Goal: Information Seeking & Learning: Learn about a topic

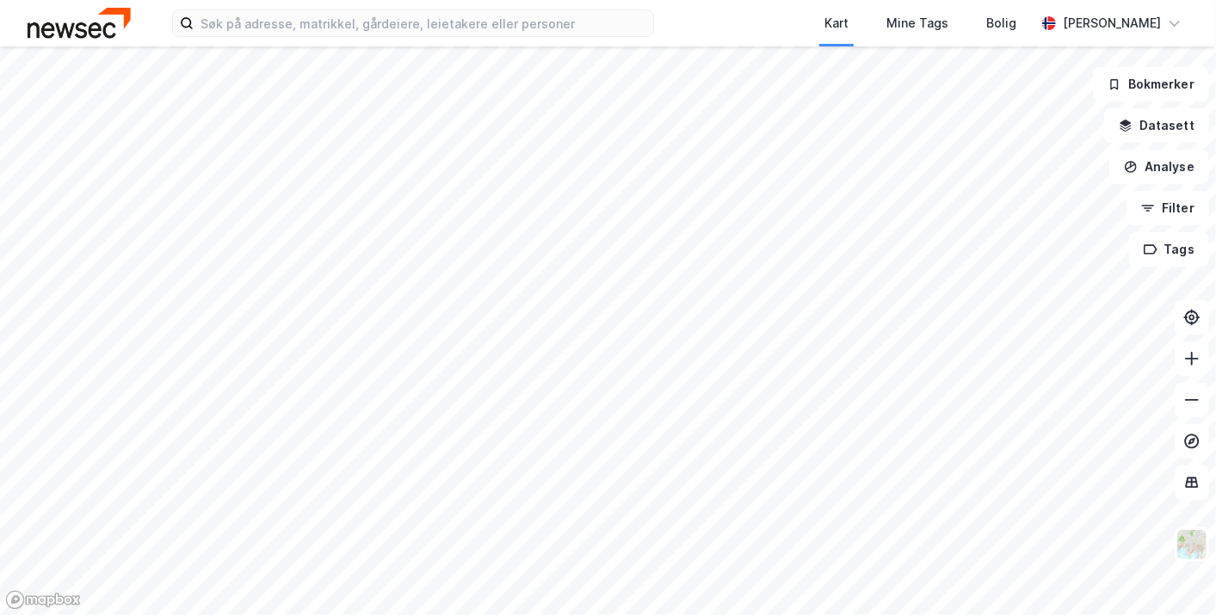
click at [894, 182] on div at bounding box center [608, 307] width 1216 height 615
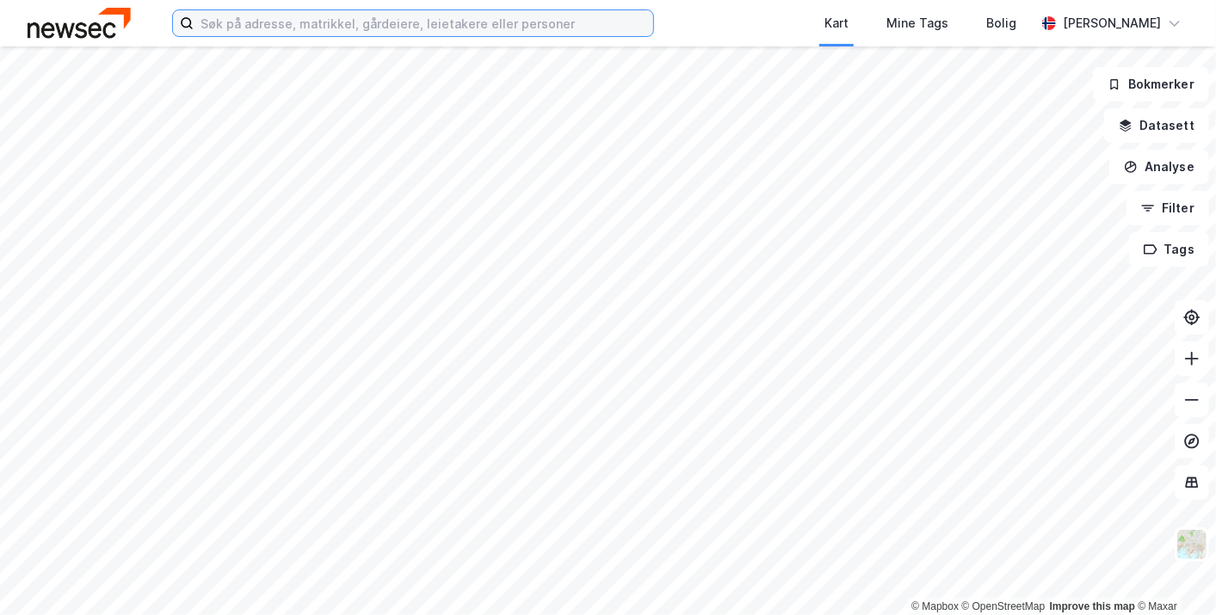
click at [320, 15] on input at bounding box center [424, 23] width 460 height 26
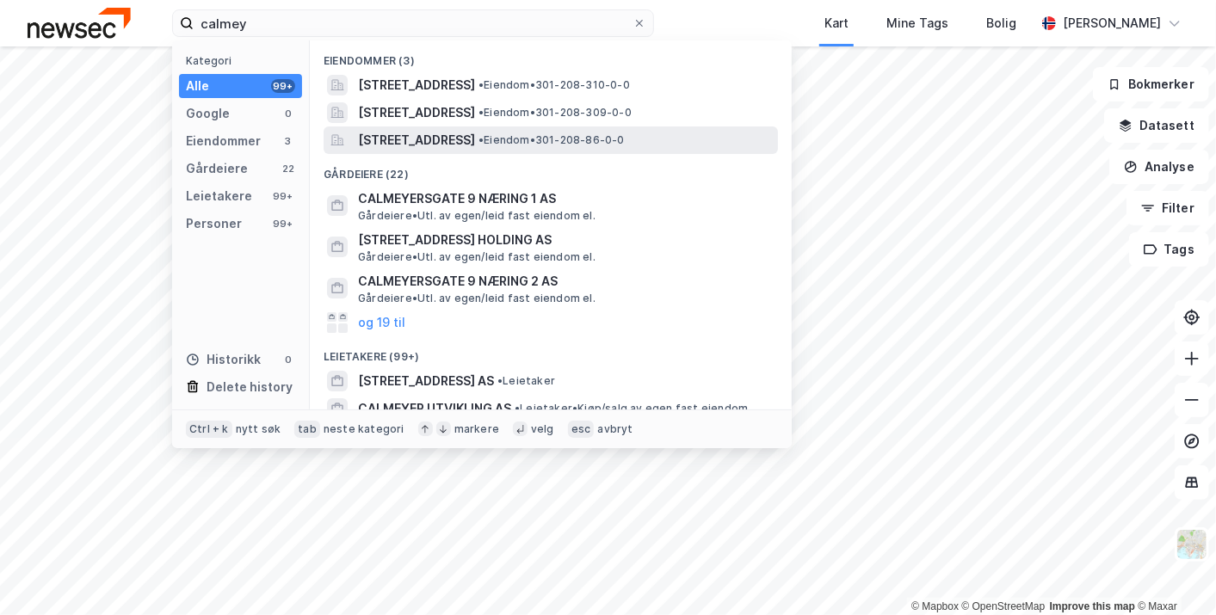
click at [417, 135] on span "[STREET_ADDRESS]" at bounding box center [416, 140] width 117 height 21
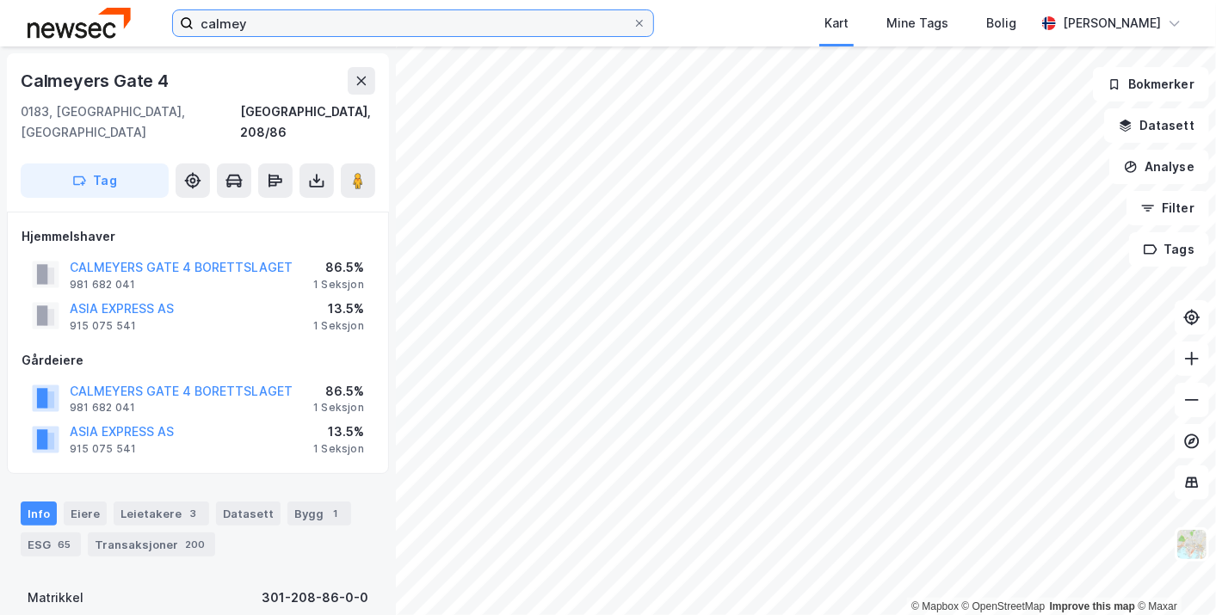
click at [314, 24] on input "calmey" at bounding box center [413, 23] width 439 height 26
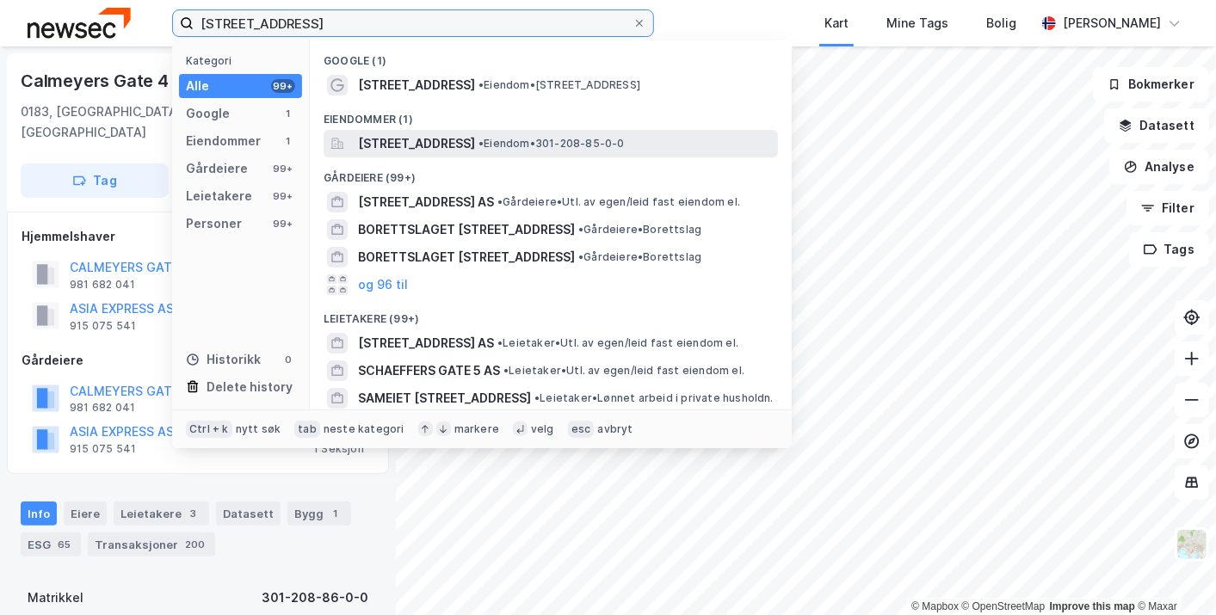
type input "[STREET_ADDRESS]"
click at [475, 147] on span "[STREET_ADDRESS]" at bounding box center [416, 143] width 117 height 21
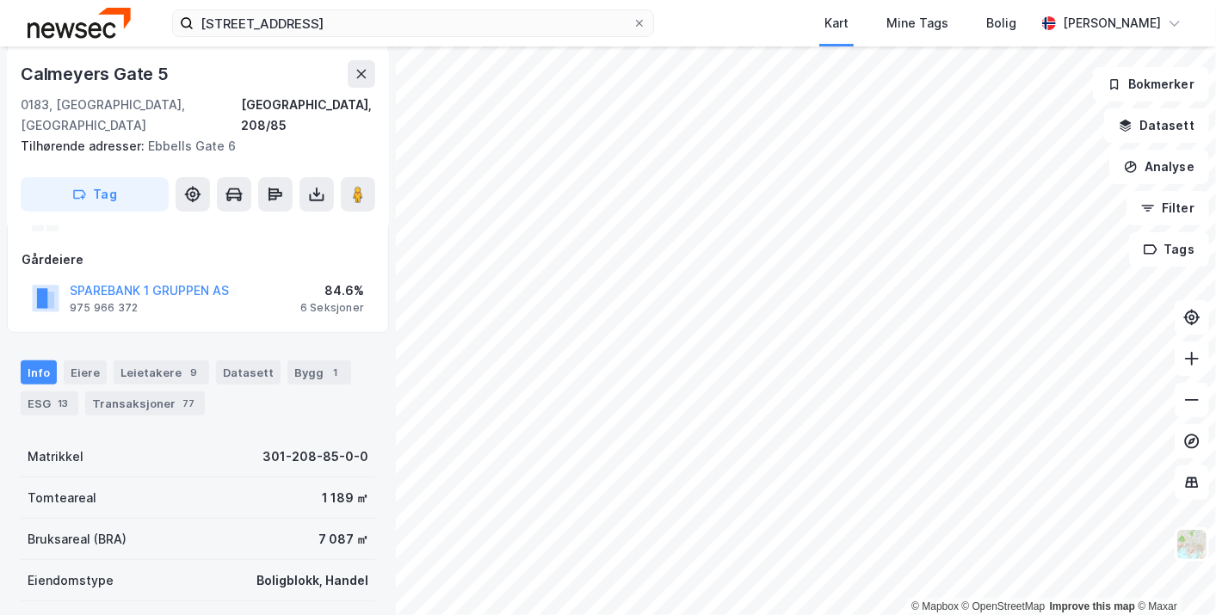
scroll to position [194, 0]
click at [359, 73] on icon at bounding box center [362, 74] width 14 height 14
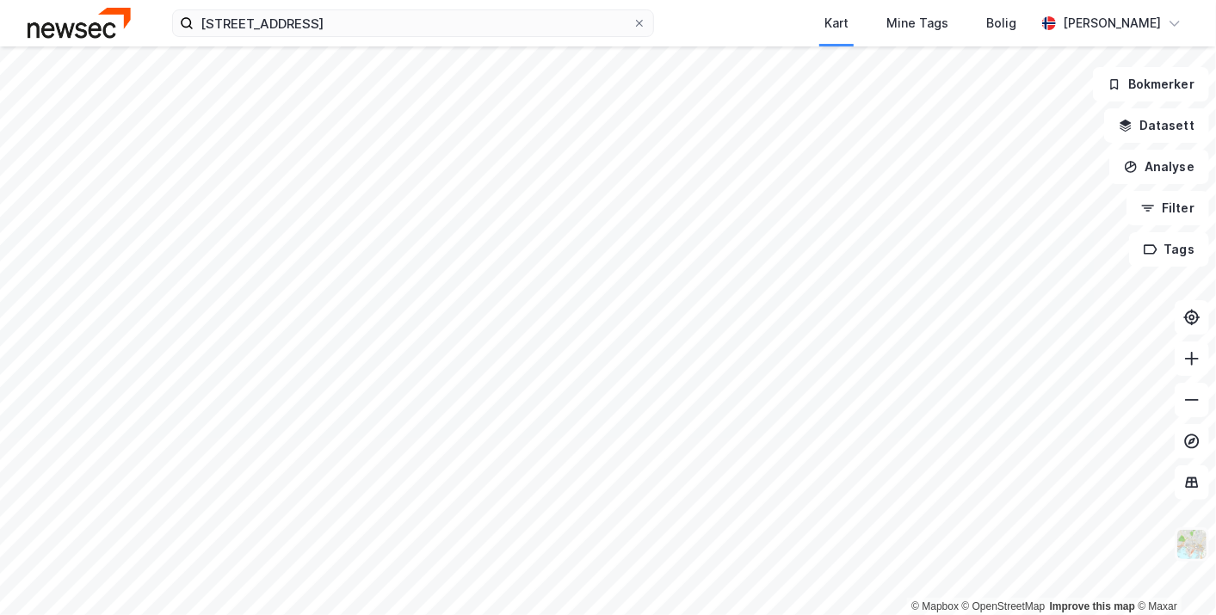
click at [1189, 530] on img at bounding box center [1192, 544] width 33 height 33
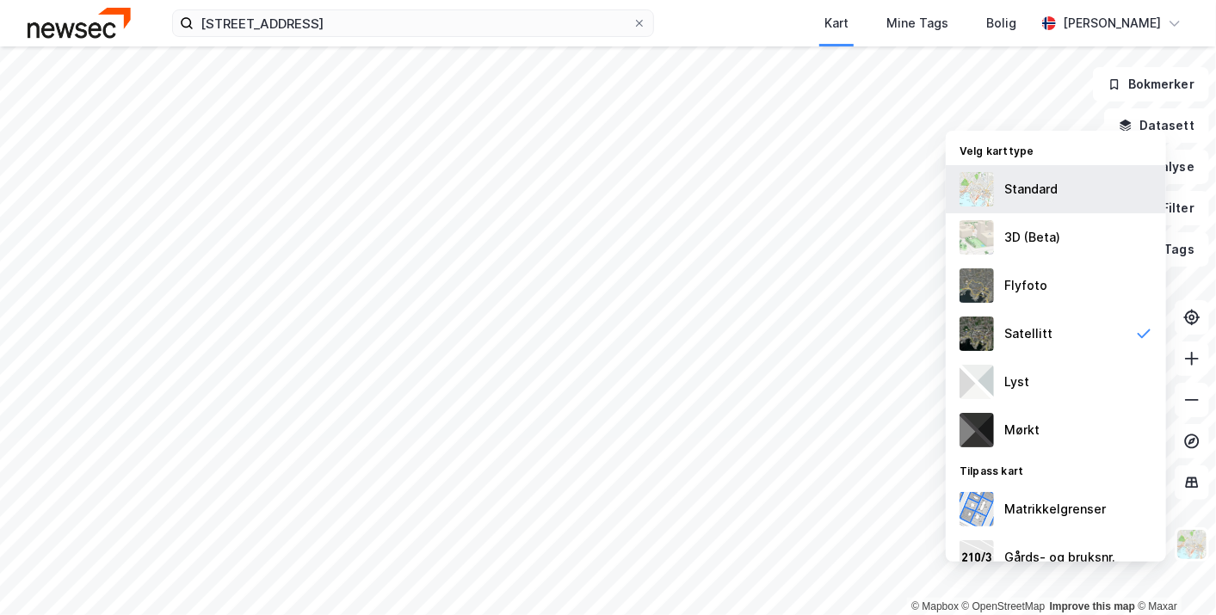
click at [1041, 190] on div "Standard" at bounding box center [1030, 189] width 53 height 21
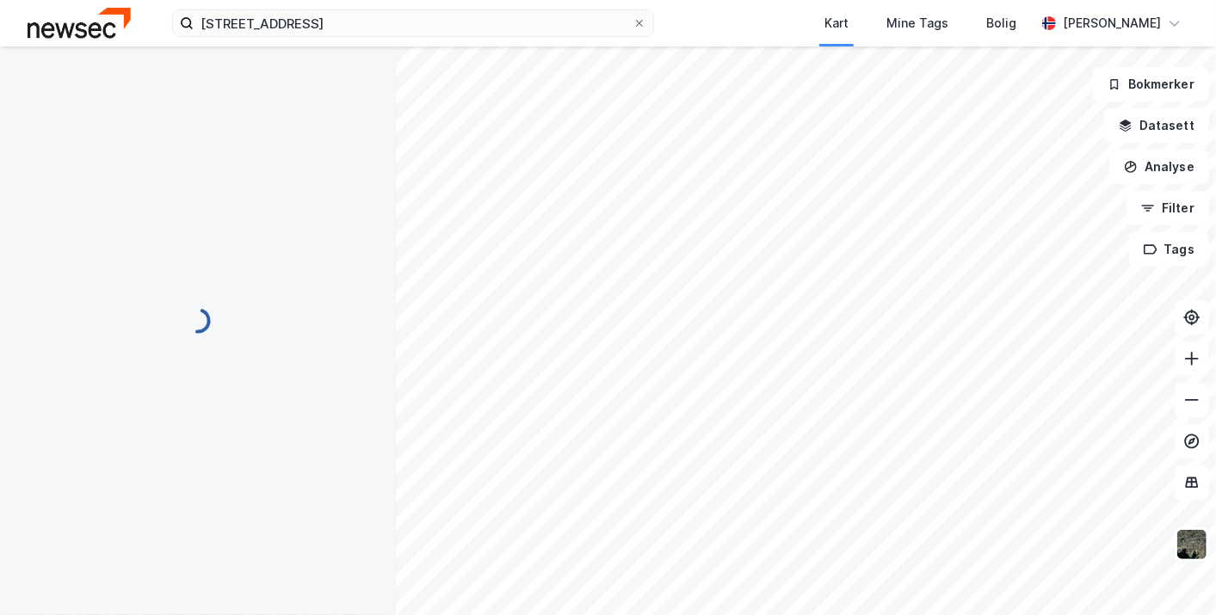
scroll to position [194, 0]
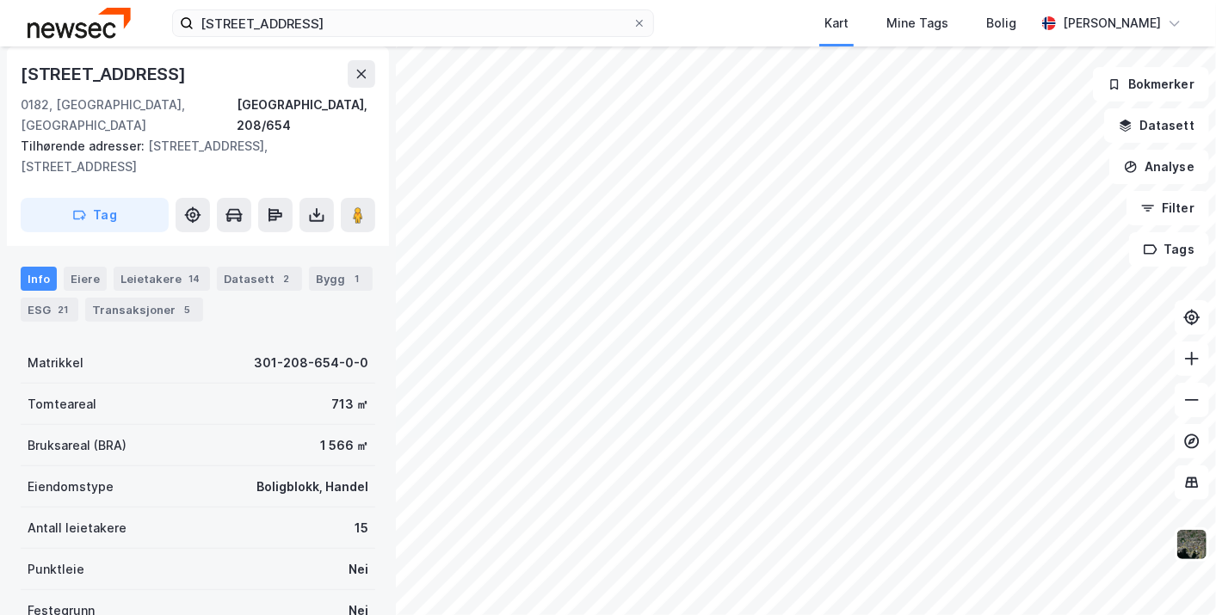
scroll to position [194, 0]
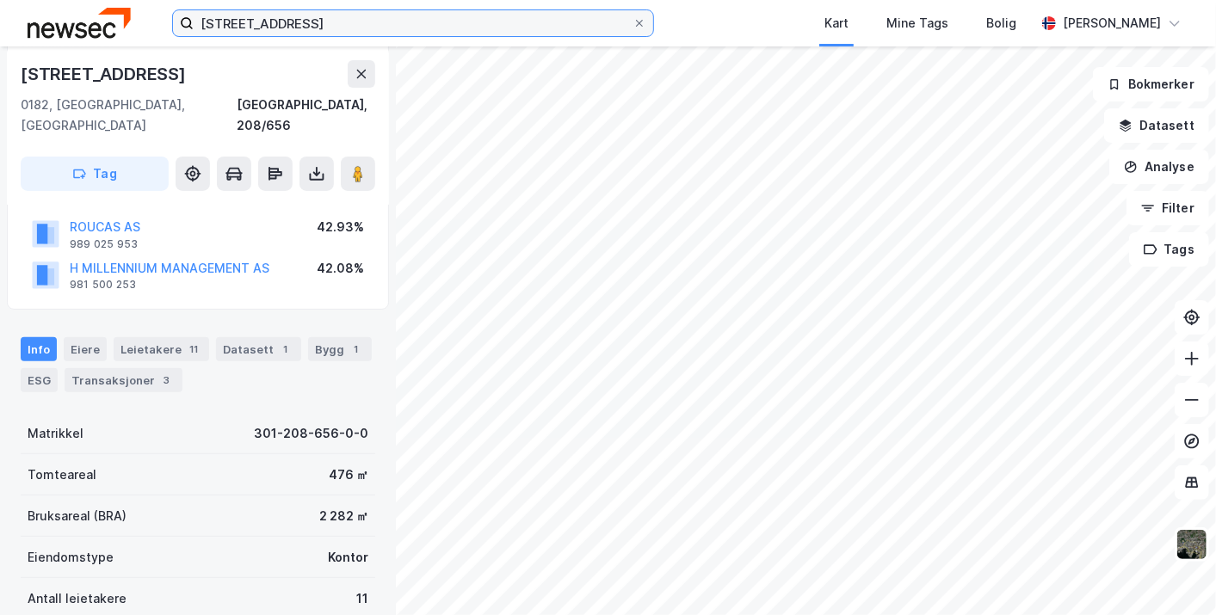
click at [322, 24] on input "[STREET_ADDRESS]" at bounding box center [413, 23] width 439 height 26
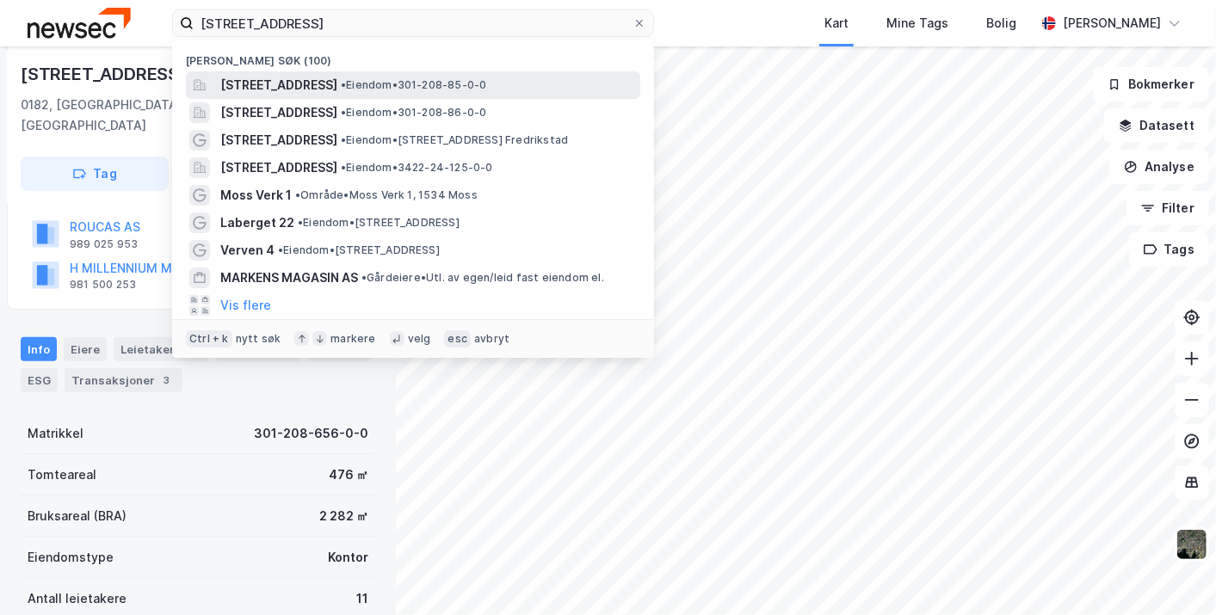
click at [337, 86] on span "[STREET_ADDRESS]" at bounding box center [278, 85] width 117 height 21
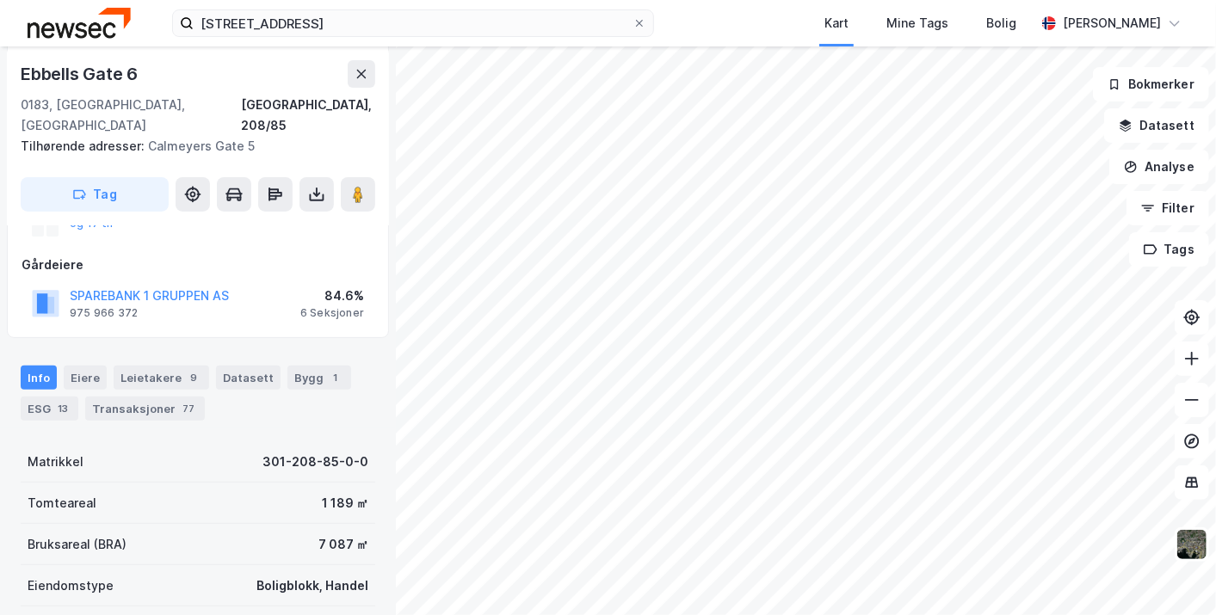
scroll to position [148, 0]
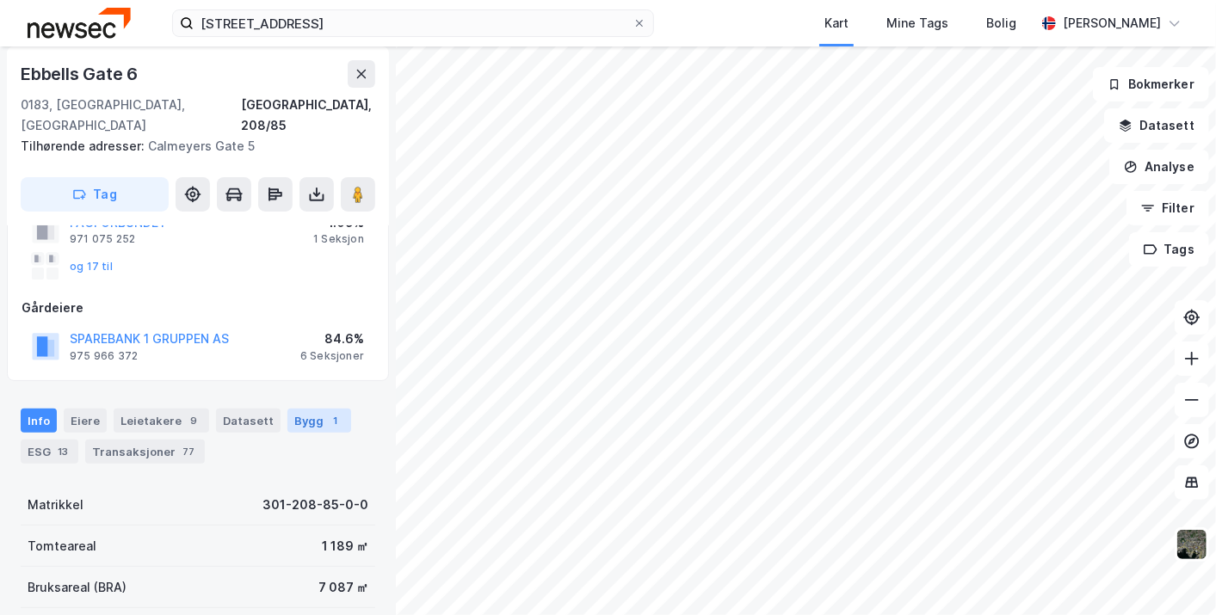
click at [293, 409] on div "Bygg 1" at bounding box center [319, 421] width 64 height 24
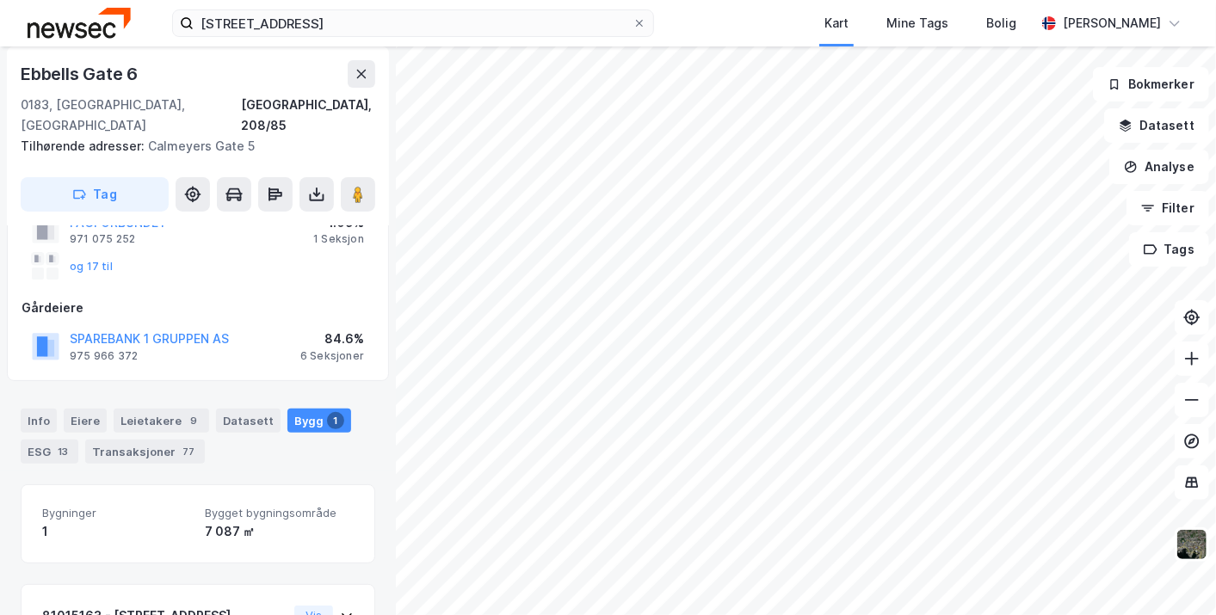
scroll to position [287, 0]
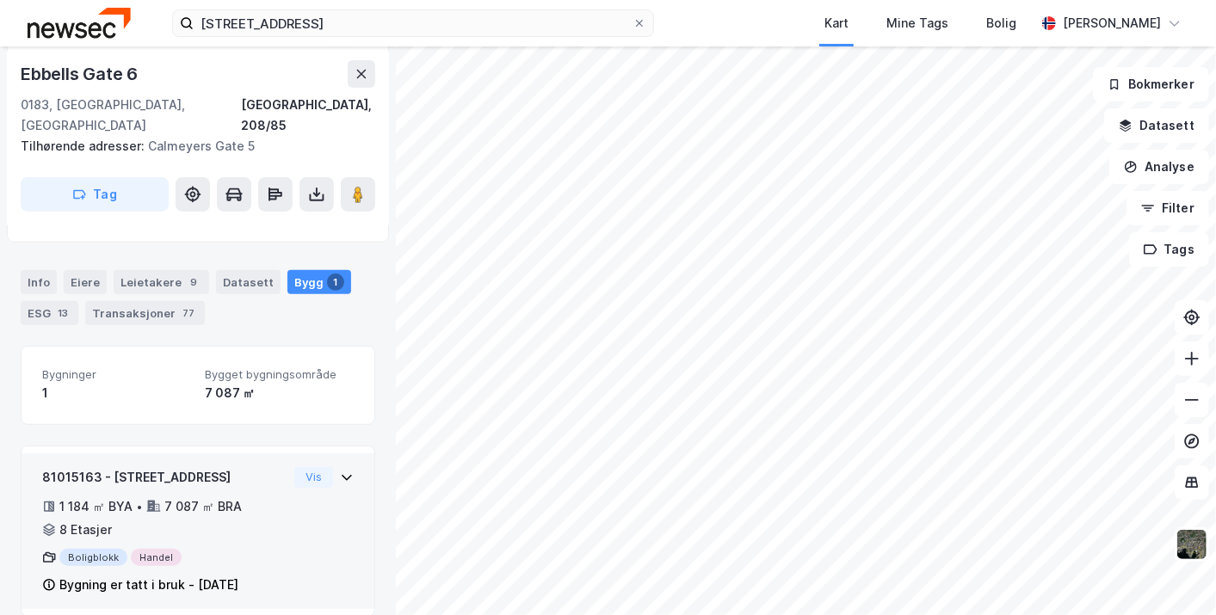
click at [352, 454] on div "81015163 - Calmeyers gate 5 1 184 ㎡ BYA • 7 087 ㎡ BRA • 8 Etasjer Boligblokk Ha…" at bounding box center [198, 532] width 353 height 157
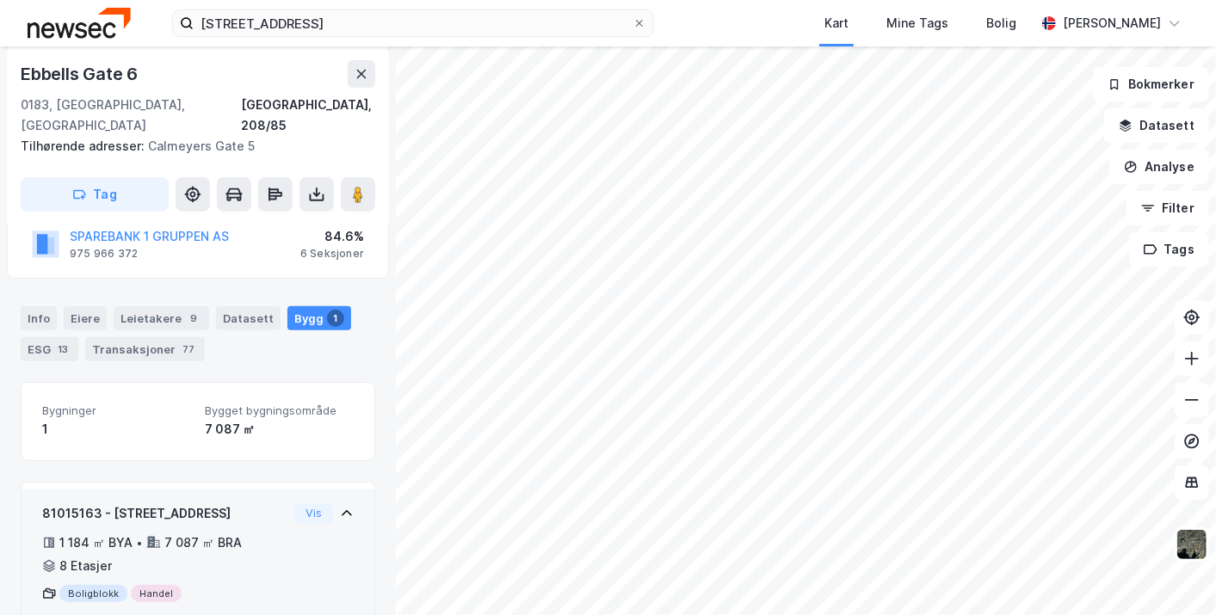
scroll to position [196, 0]
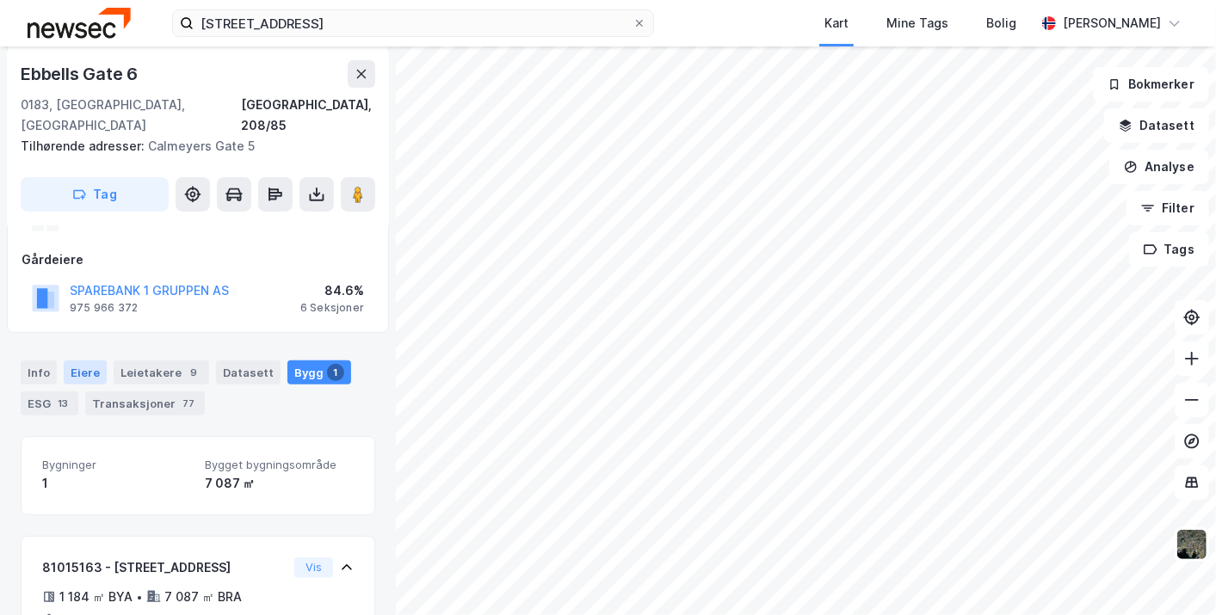
click at [85, 361] on div "Eiere" at bounding box center [85, 373] width 43 height 24
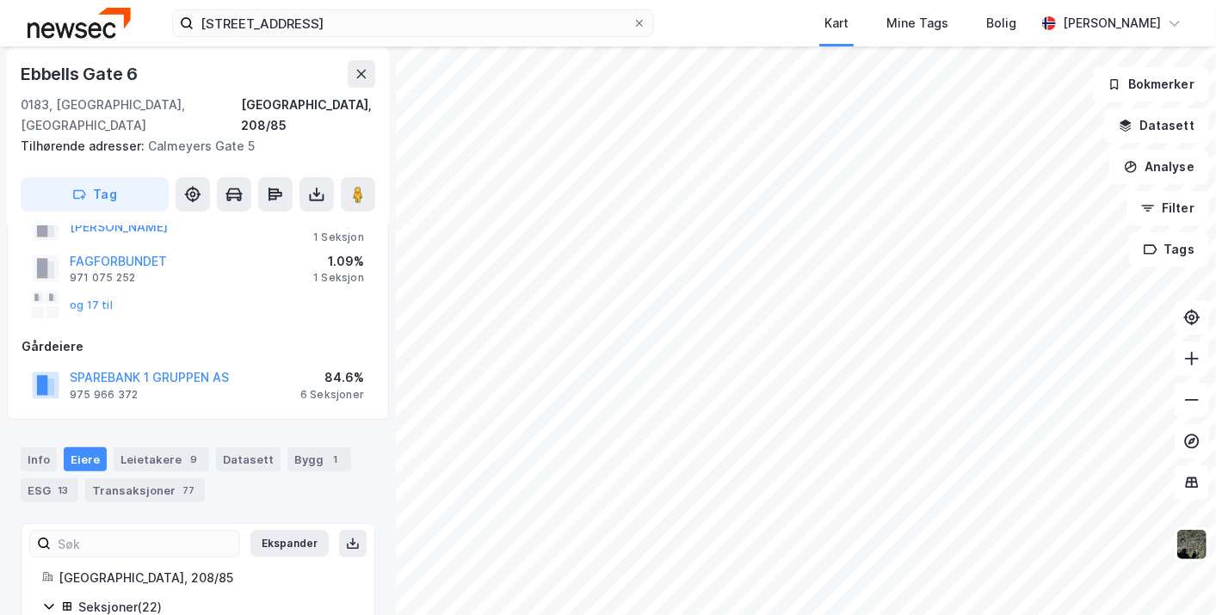
scroll to position [196, 0]
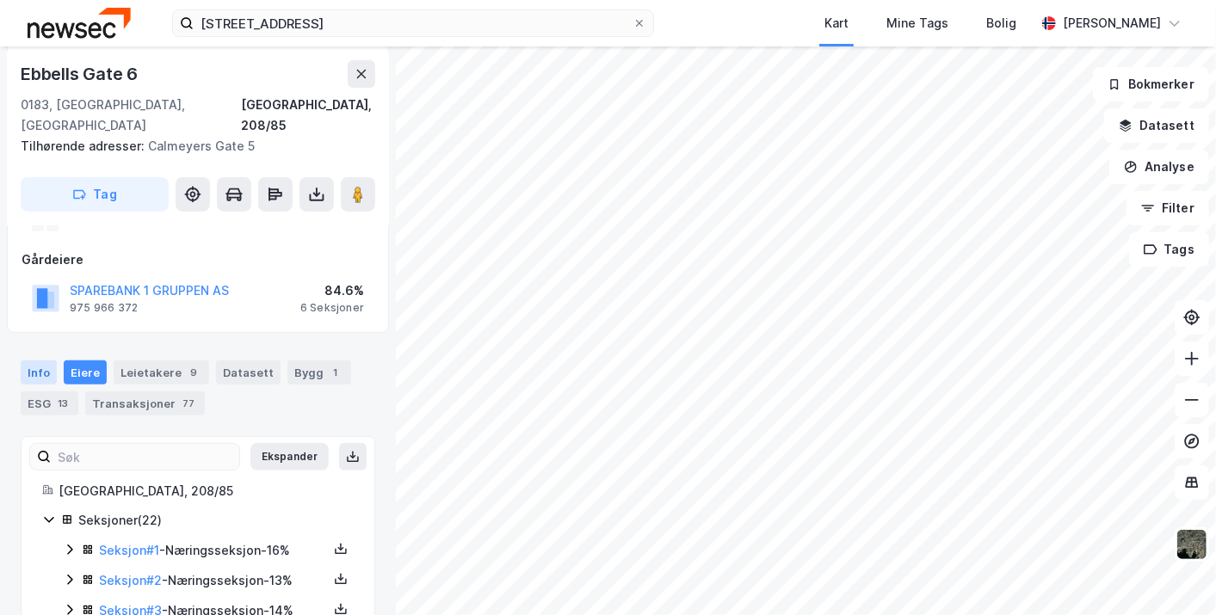
click at [44, 361] on div "Info" at bounding box center [39, 373] width 36 height 24
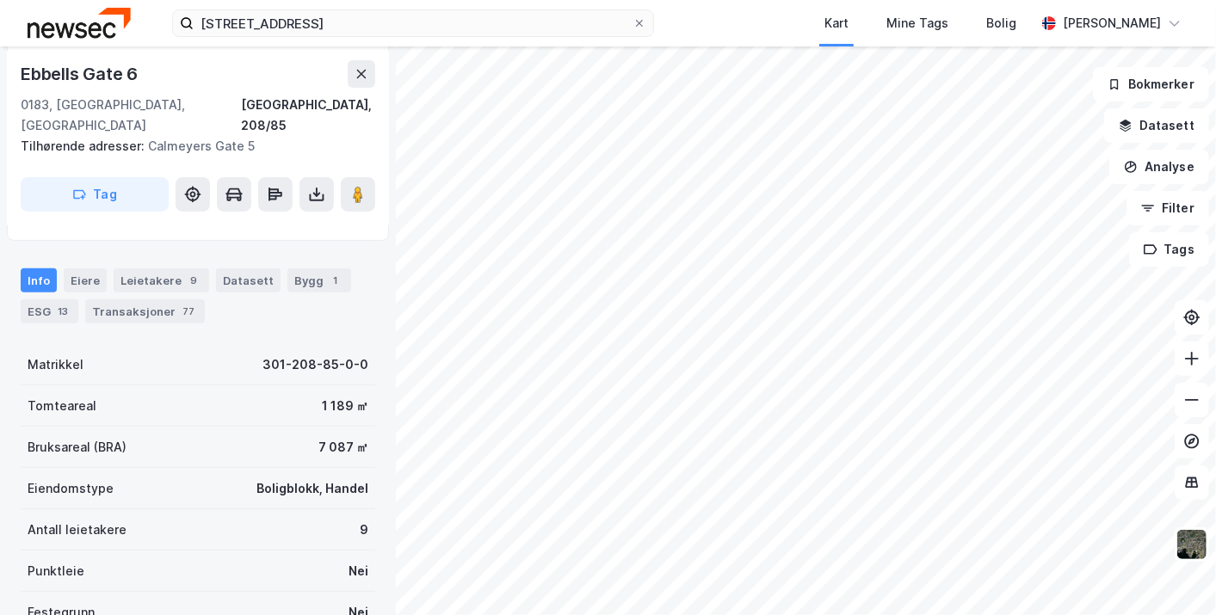
scroll to position [336, 0]
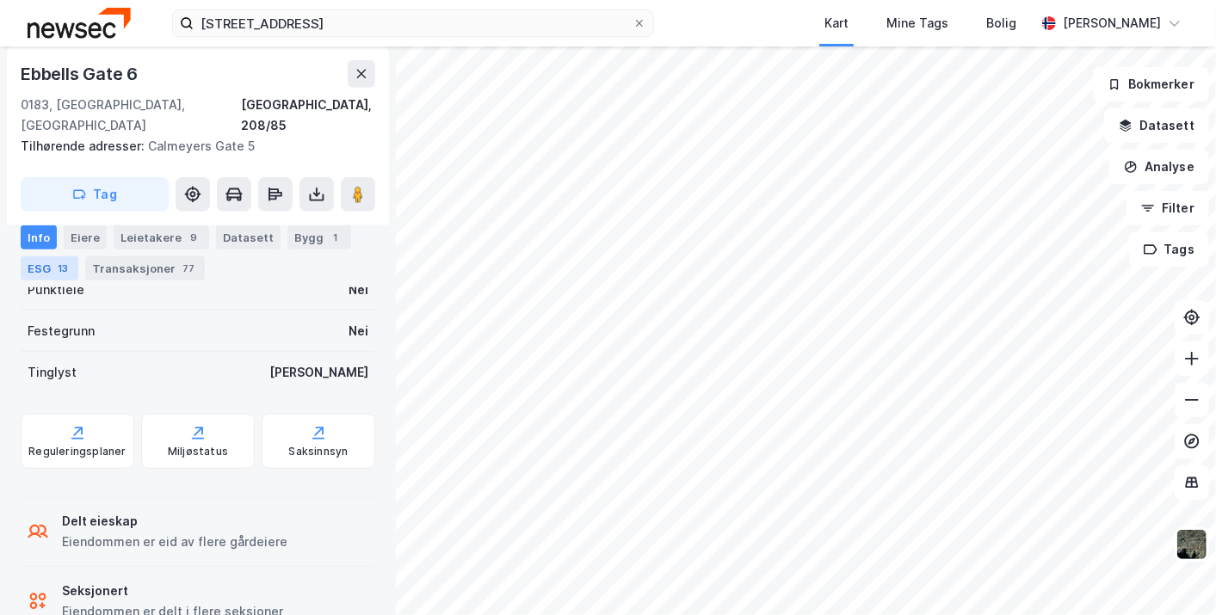
click at [51, 272] on div "ESG 13" at bounding box center [50, 268] width 58 height 24
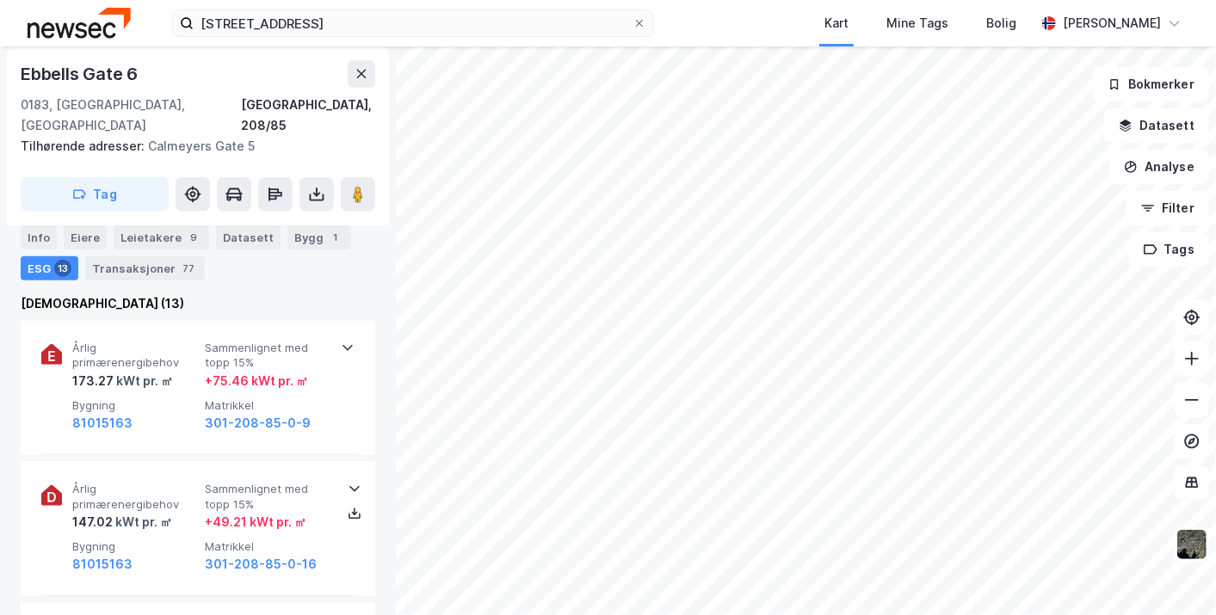
scroll to position [759, 0]
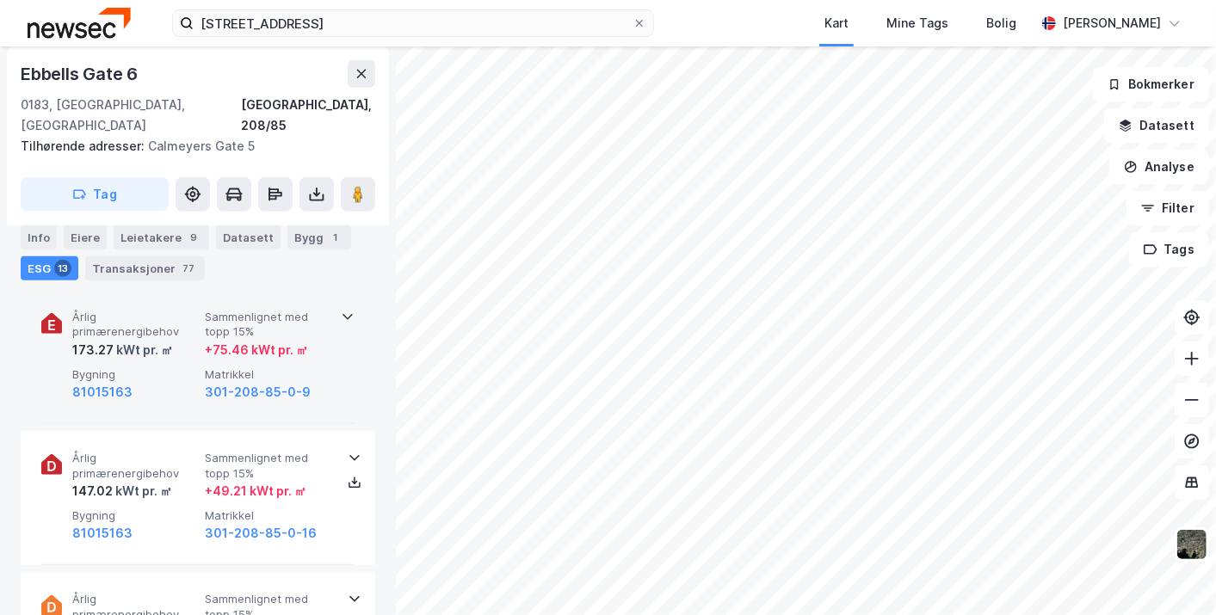
click at [351, 335] on div "Årlig primærenergibehov 173.27 kWt pr. ㎡ Sammenlignet med topp 15% + 75.46 kWt …" at bounding box center [198, 357] width 355 height 134
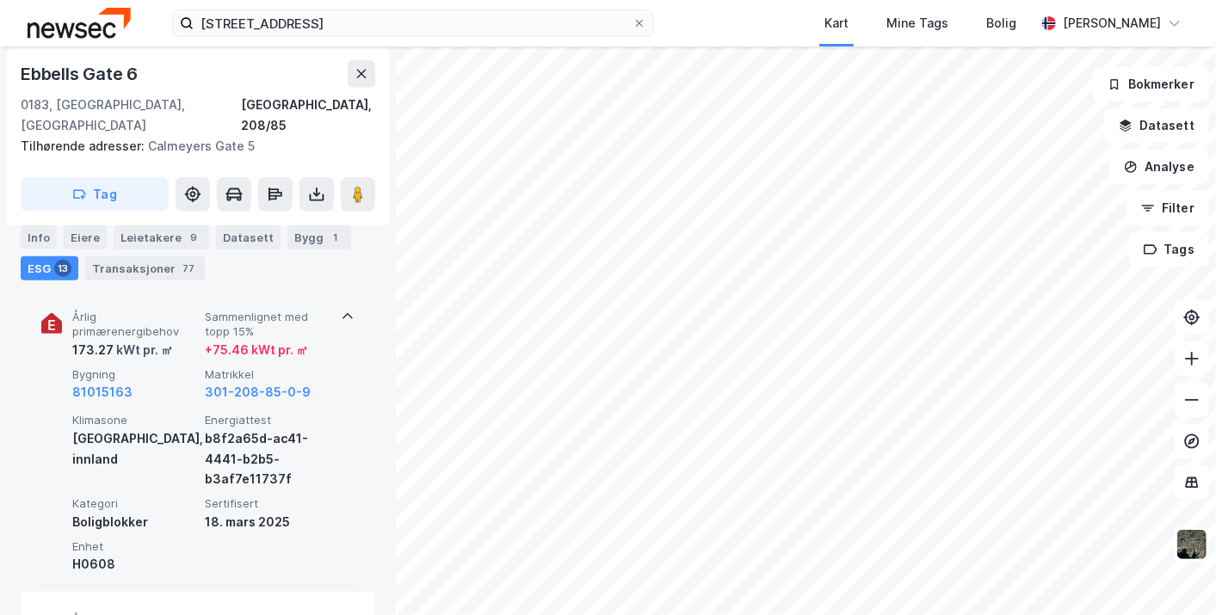
click at [351, 335] on div "Årlig primærenergibehov 173.27 kWt pr. ㎡ Sammenlignet med topp 15% + 75.46 kWt …" at bounding box center [198, 438] width 355 height 296
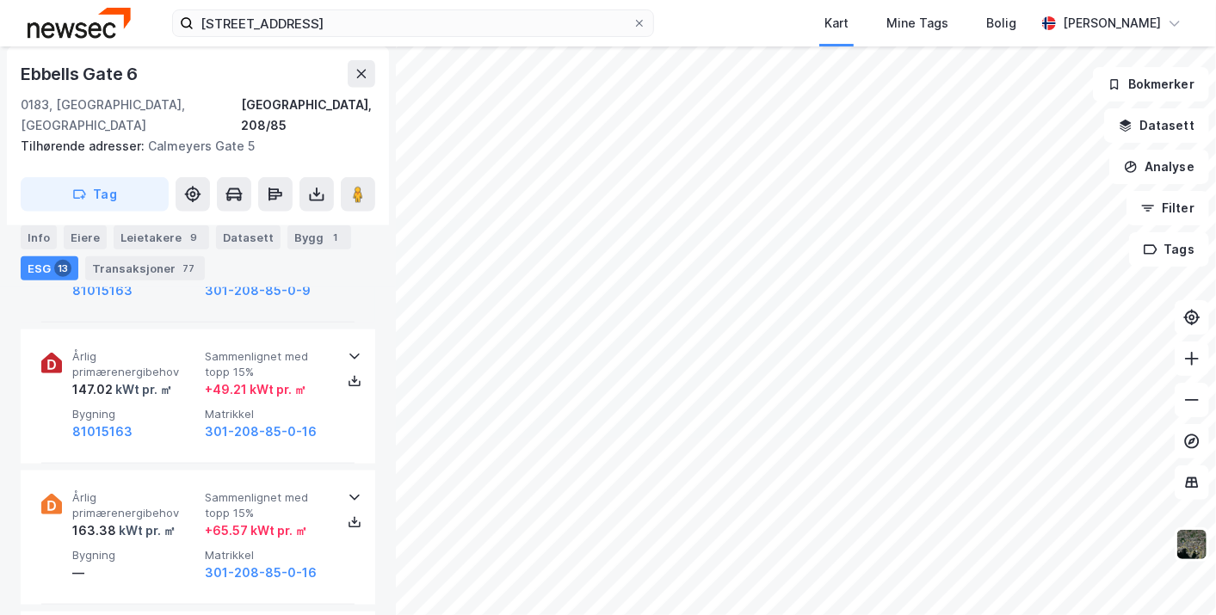
scroll to position [862, 0]
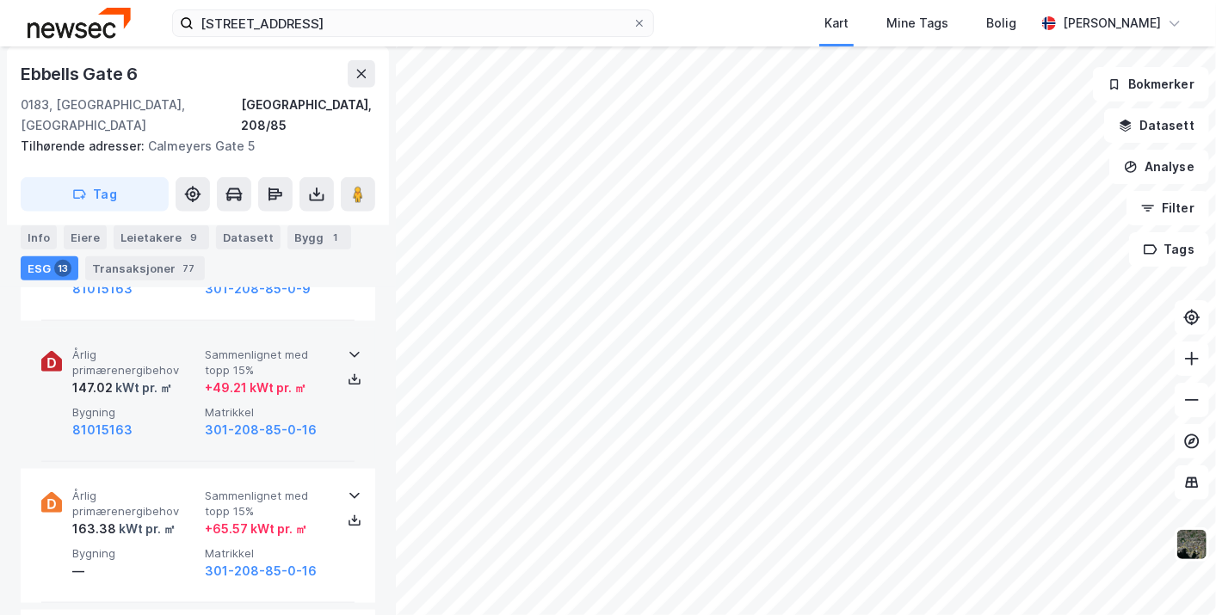
click at [310, 328] on div "Årlig primærenergibehov 147.02 kWt pr. ㎡ Sammenlignet med topp 15% + 49.21 kWt …" at bounding box center [197, 395] width 313 height 134
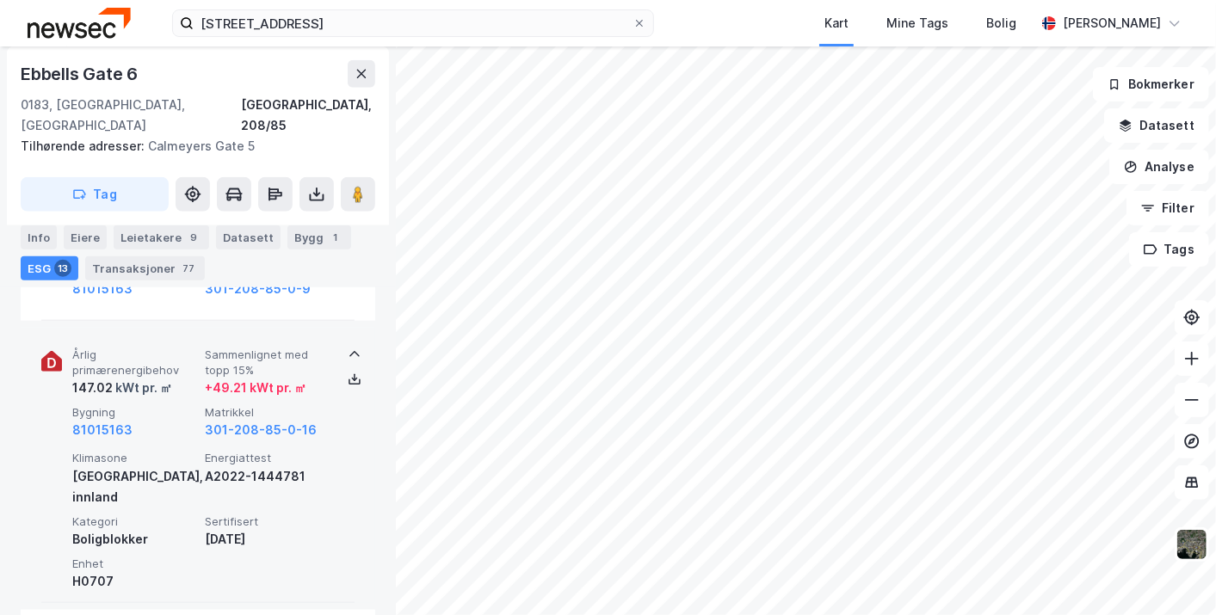
click at [324, 328] on div "Årlig primærenergibehov 147.02 kWt pr. ㎡ Sammenlignet med topp 15% + 49.21 kWt …" at bounding box center [197, 465] width 313 height 275
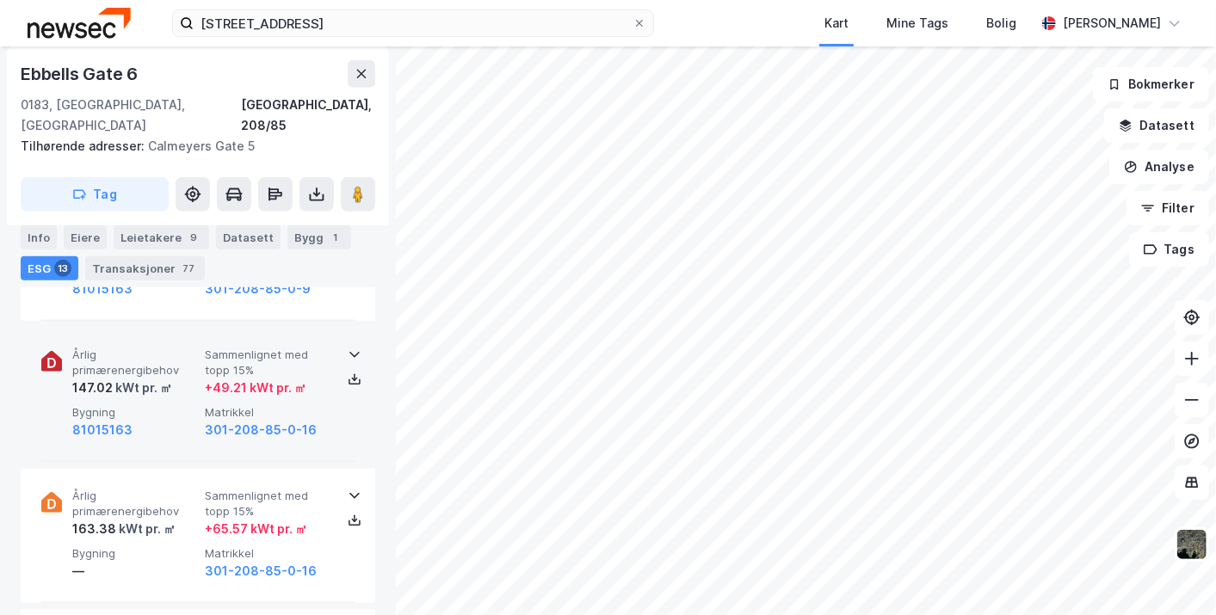
scroll to position [958, 0]
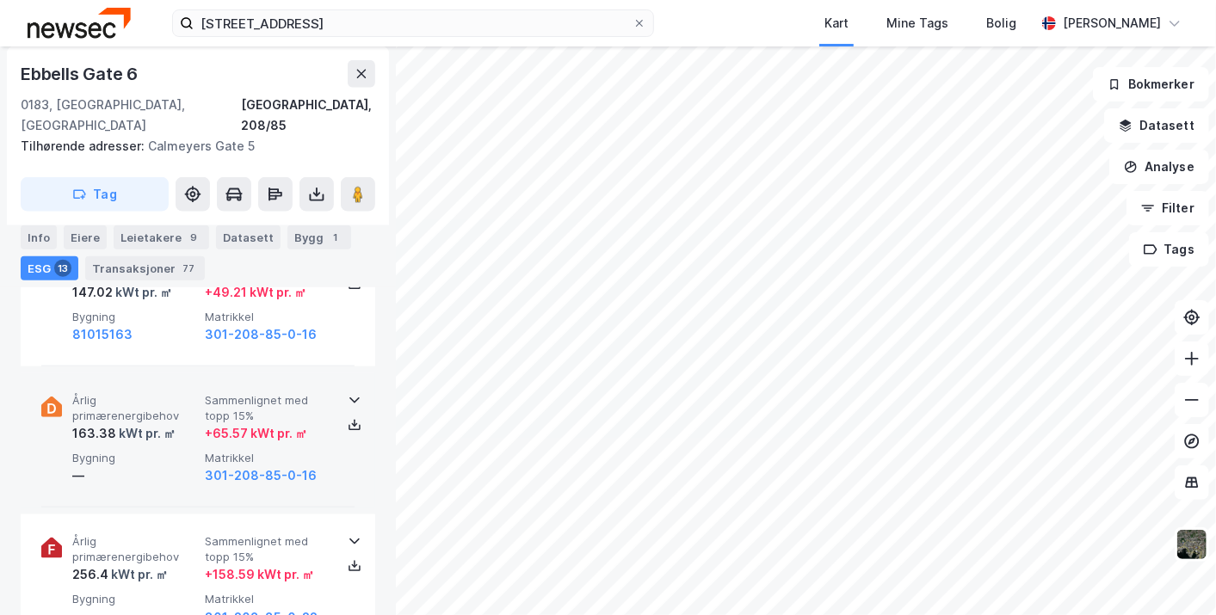
click at [323, 373] on div "Årlig primærenergibehov 163.38 kWt pr. ㎡ Sammenlignet med topp 15% + 65.57 kWt …" at bounding box center [197, 440] width 313 height 134
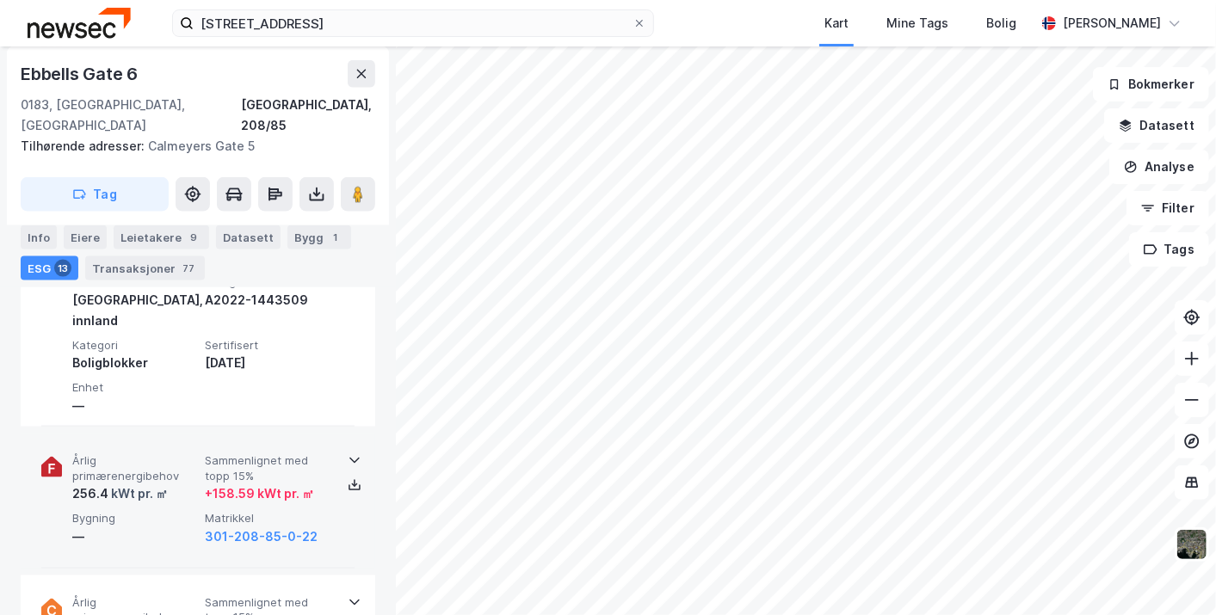
click at [320, 454] on span "Sammenlignet med topp 15%" at bounding box center [268, 469] width 126 height 30
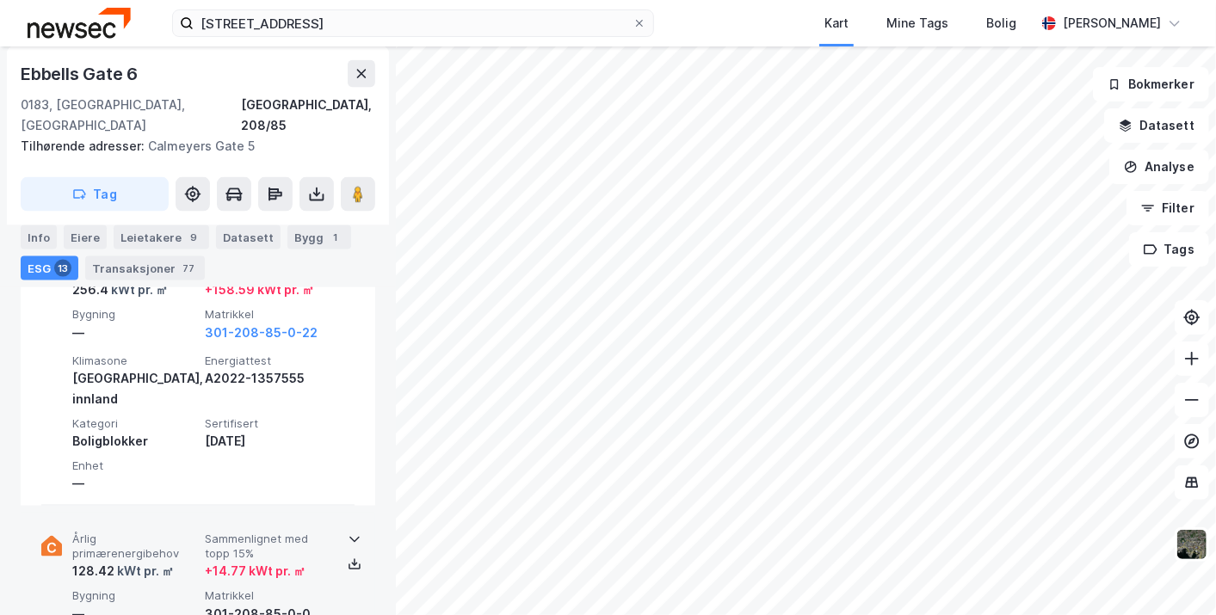
click at [308, 533] on span "Sammenlignet med topp 15%" at bounding box center [268, 548] width 126 height 30
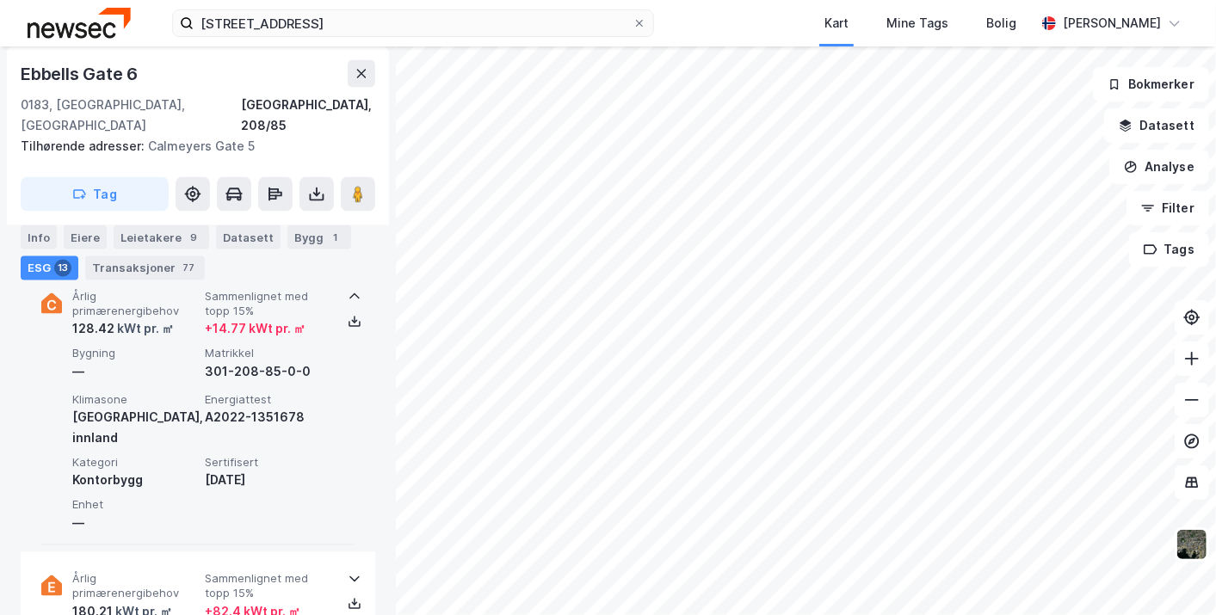
scroll to position [1653, 0]
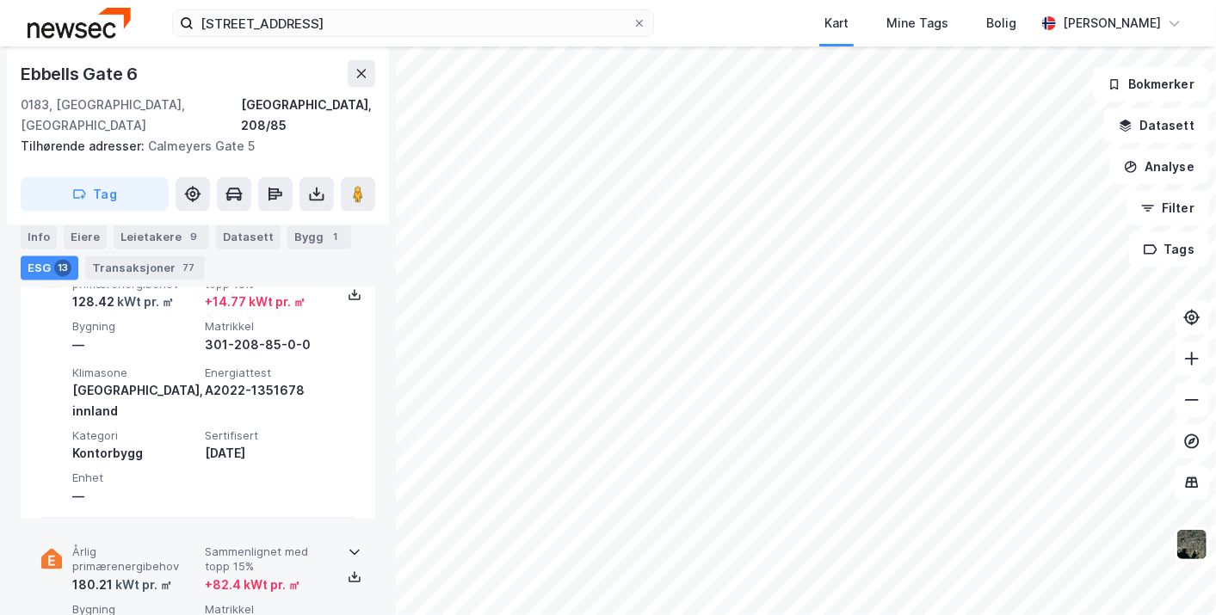
click at [281, 546] on span "Sammenlignet med topp 15%" at bounding box center [268, 561] width 126 height 30
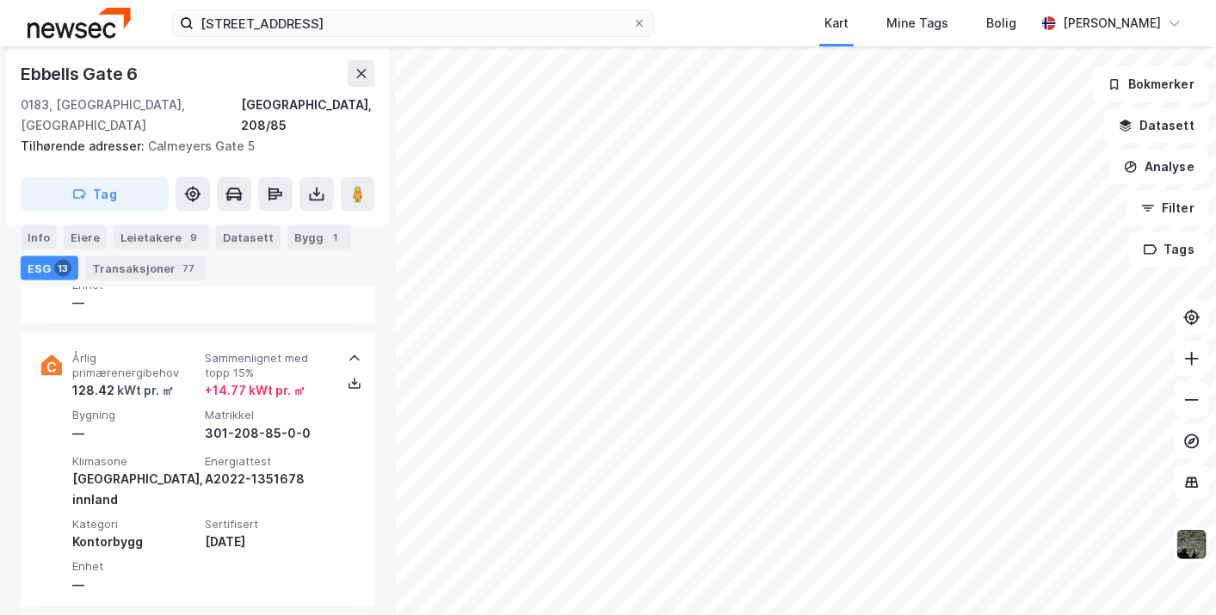
scroll to position [1484, 0]
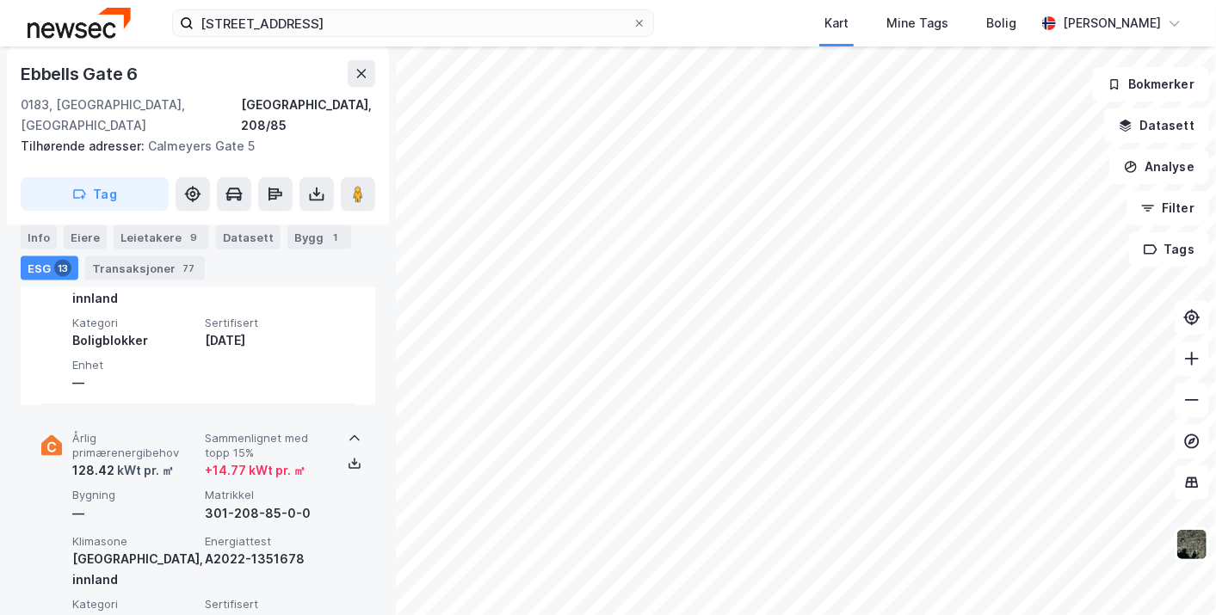
click at [296, 504] on div "301-208-85-0-0" at bounding box center [268, 514] width 126 height 21
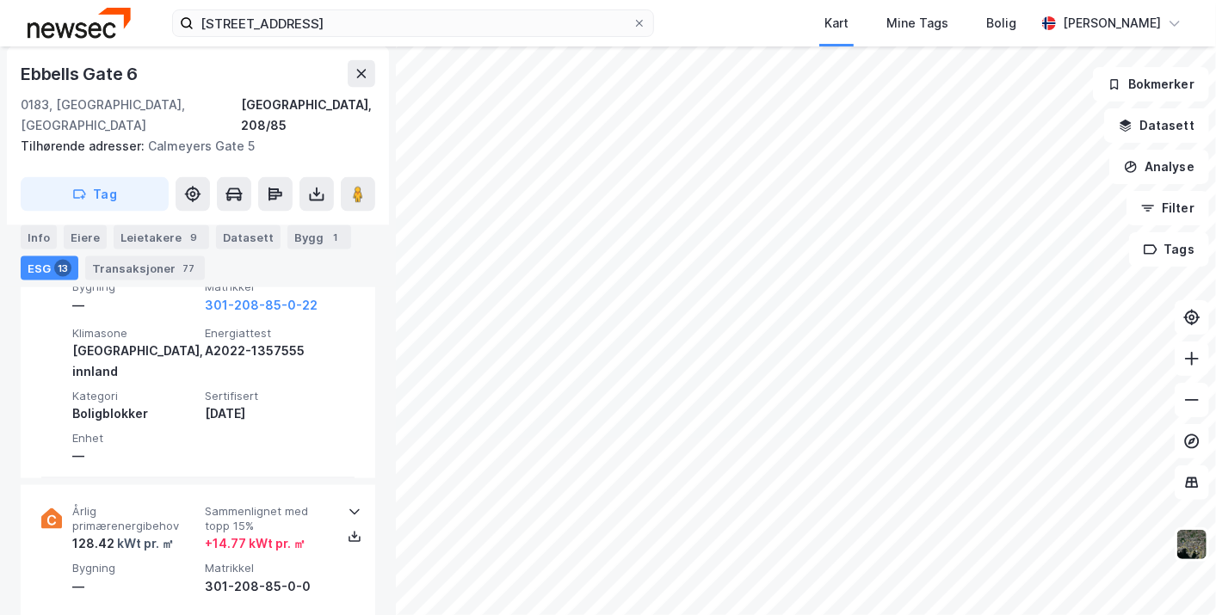
scroll to position [1411, 0]
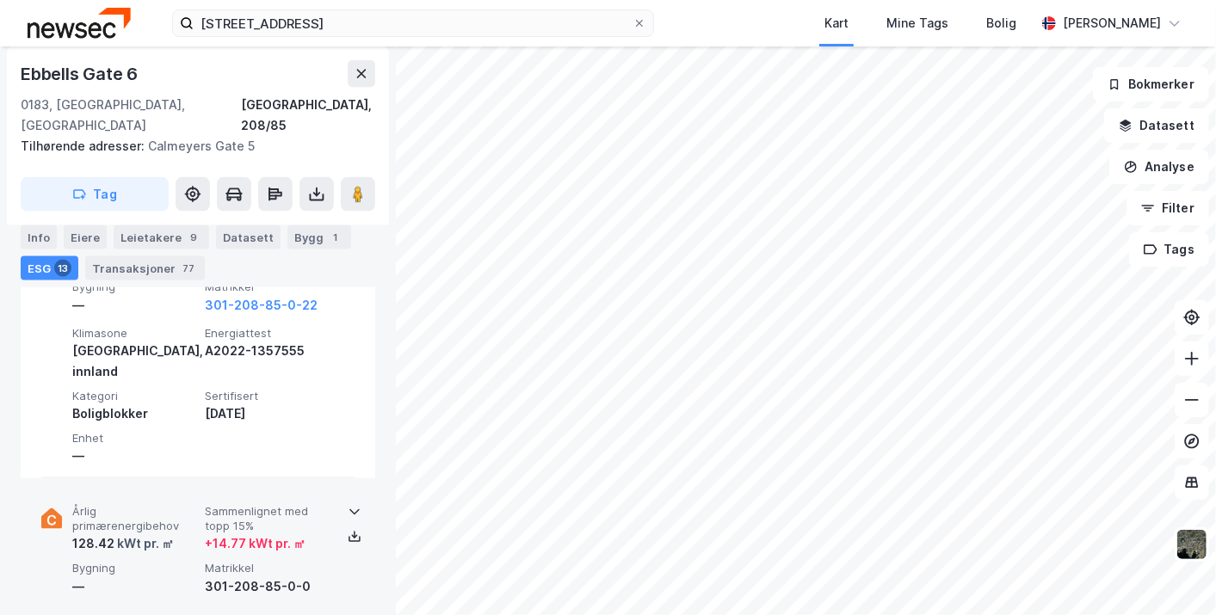
click at [262, 505] on span "Sammenlignet med topp 15%" at bounding box center [268, 520] width 126 height 30
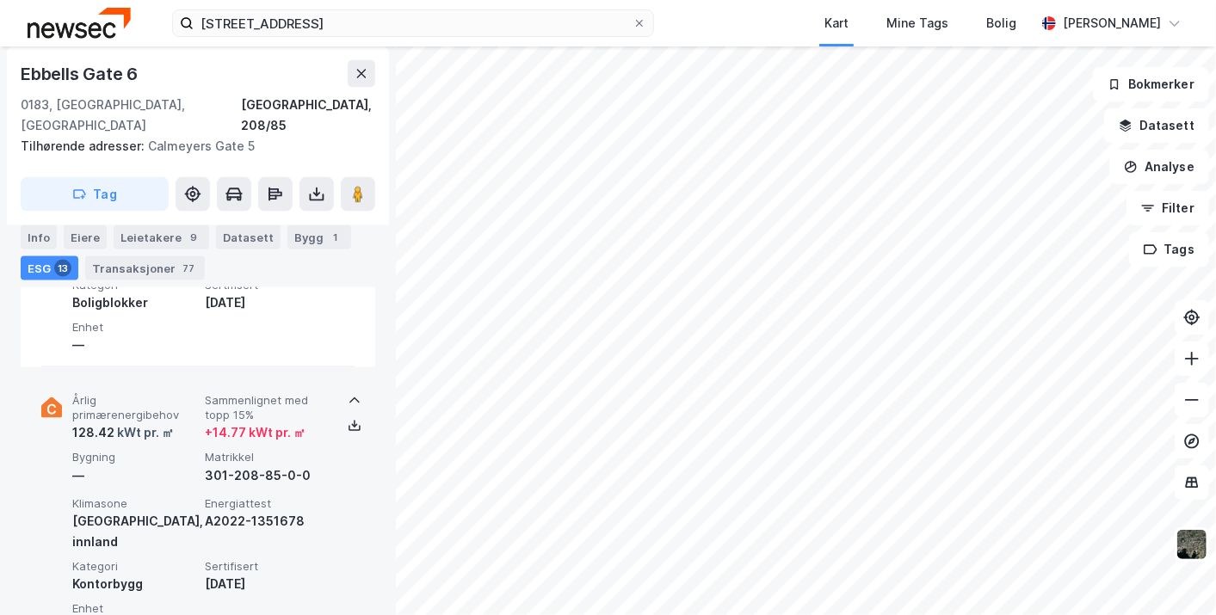
scroll to position [1521, 0]
